Goal: Obtain resource: Obtain resource

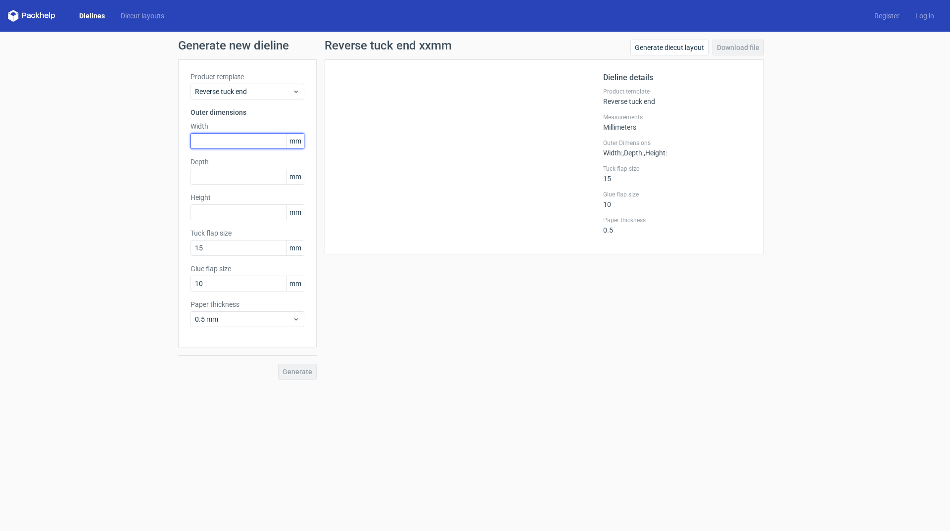
click at [204, 136] on input "text" at bounding box center [248, 141] width 114 height 16
type input "146"
type input "91"
type input "43"
drag, startPoint x: 223, startPoint y: 286, endPoint x: 122, endPoint y: 281, distance: 101.1
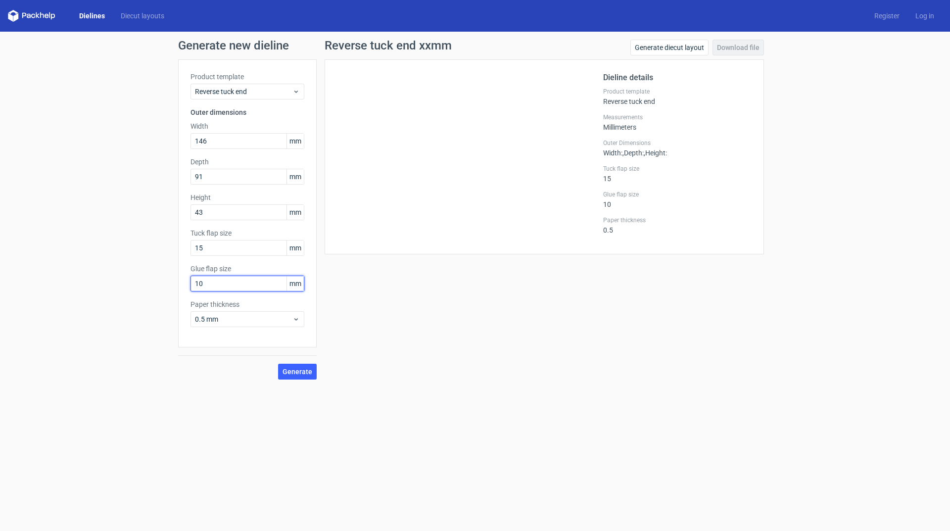
click at [84, 268] on div "Generate new dieline Product template Reverse tuck end Outer dimensions Width 1…" at bounding box center [475, 210] width 950 height 356
type input "12"
click at [303, 368] on span "Generate" at bounding box center [298, 371] width 30 height 7
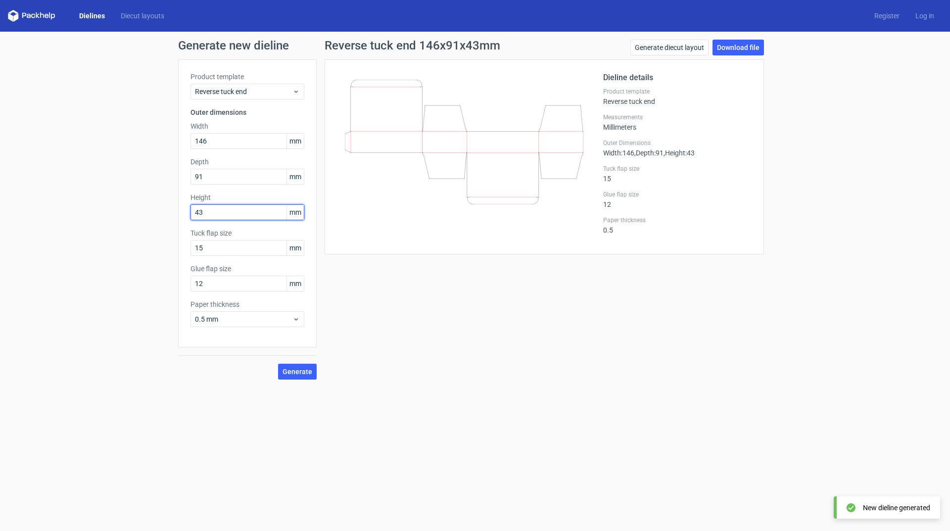
drag, startPoint x: 162, startPoint y: 208, endPoint x: 155, endPoint y: 208, distance: 6.9
click at [155, 208] on div "Generate new dieline Product template Reverse tuck end Outer dimensions Width 1…" at bounding box center [475, 210] width 950 height 356
type input "146"
drag, startPoint x: 218, startPoint y: 177, endPoint x: 92, endPoint y: 168, distance: 126.5
click at [92, 168] on div "Generate new dieline Product template Reverse tuck end Outer dimensions Width 1…" at bounding box center [475, 210] width 950 height 356
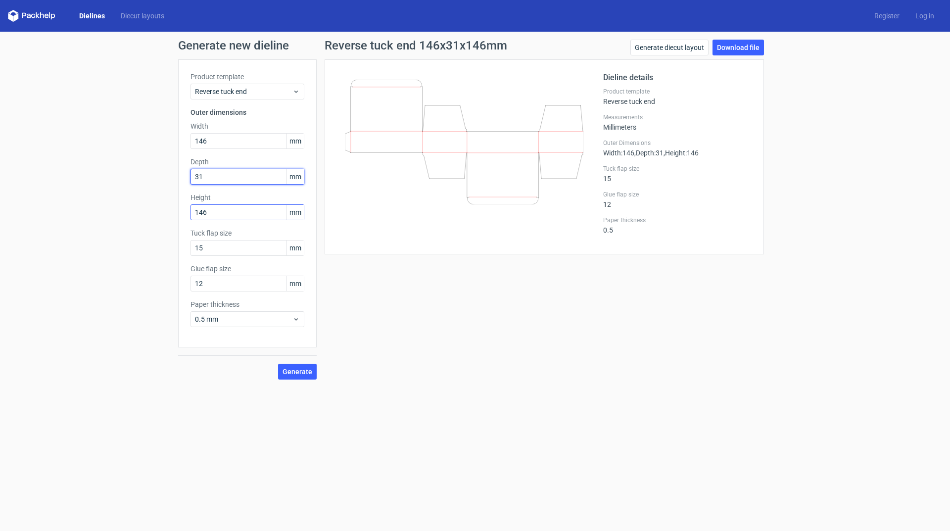
type input "31"
drag, startPoint x: 44, startPoint y: 119, endPoint x: 0, endPoint y: 117, distance: 43.6
click at [0, 117] on div "Generate new dieline Product template Reverse tuck end Outer dimensions Width 1…" at bounding box center [475, 210] width 950 height 356
type input "91"
click at [295, 371] on span "Generate" at bounding box center [298, 371] width 30 height 7
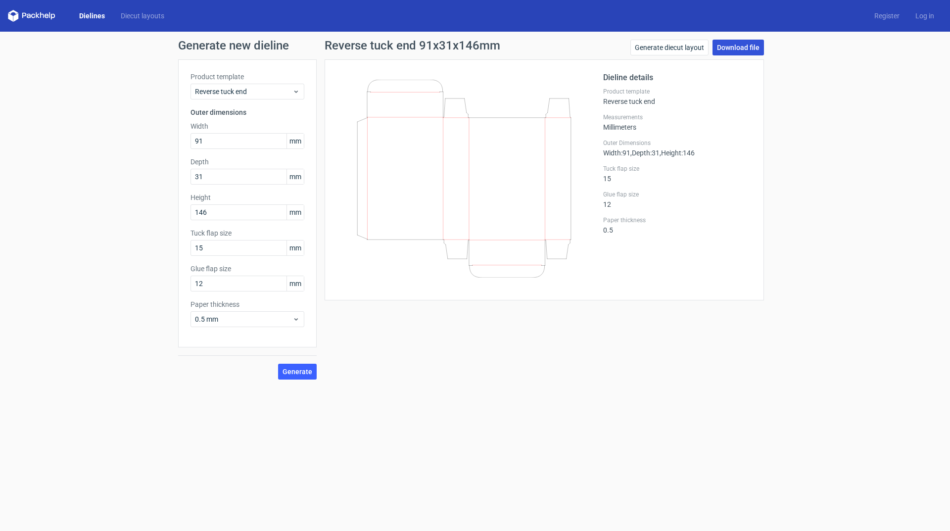
click at [752, 45] on link "Download file" at bounding box center [738, 48] width 51 height 16
